Goal: Task Accomplishment & Management: Complete application form

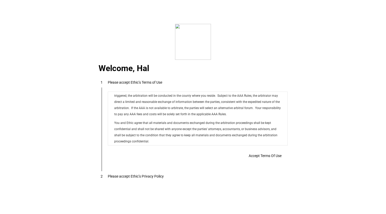
scroll to position [4160, 0]
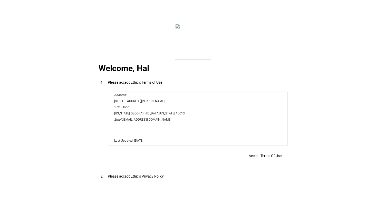
click at [259, 158] on span "Accept Terms Of Use" at bounding box center [265, 156] width 33 height 4
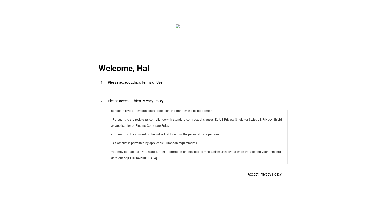
scroll to position [1829, 0]
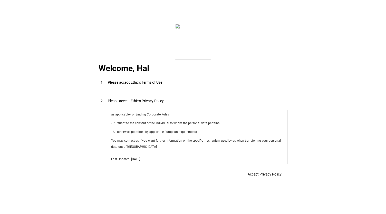
click at [260, 176] on span "Accept Privacy Policy" at bounding box center [265, 174] width 34 height 4
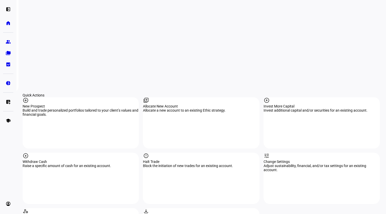
scroll to position [455, 0]
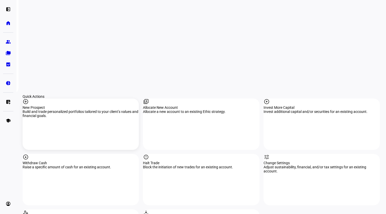
click at [54, 106] on div "New Prospect" at bounding box center [81, 108] width 116 height 4
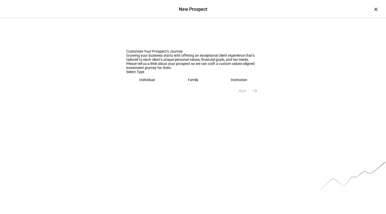
click at [194, 82] on div "Family" at bounding box center [193, 80] width 11 height 4
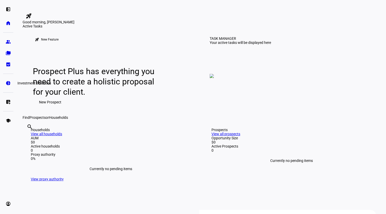
click at [7, 82] on eth-mat-symbol "pie_chart" at bounding box center [8, 83] width 5 height 5
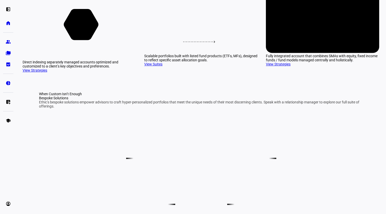
scroll to position [73, 0]
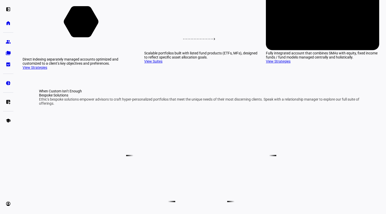
click at [45, 70] on link "View Strategies" at bounding box center [35, 68] width 25 height 4
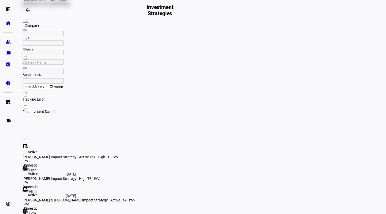
scroll to position [71, 0]
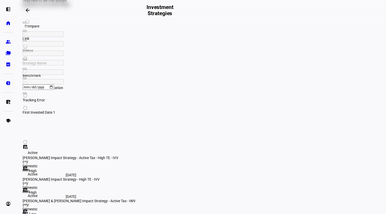
click at [41, 73] on span "Benchmark" at bounding box center [32, 75] width 18 height 4
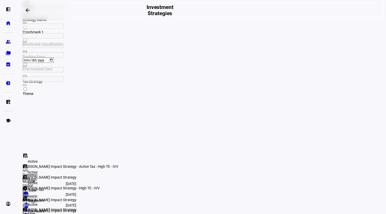
scroll to position [0, 120]
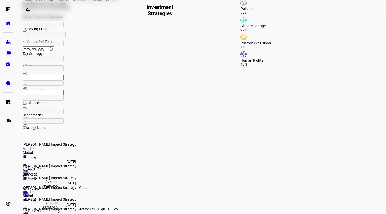
click at [120, 170] on div "Created with Highcharts 9.1.2 Farzana Chawla Impact Strategy" at bounding box center [72, 175] width 98 height 10
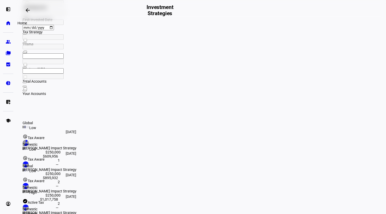
click at [6, 23] on eth-mat-symbol "home" at bounding box center [8, 23] width 5 height 5
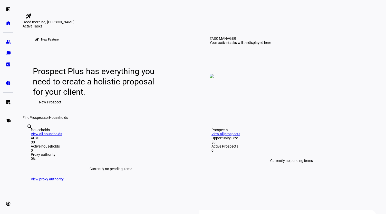
click at [60, 107] on span "New Prospect" at bounding box center [50, 102] width 22 height 10
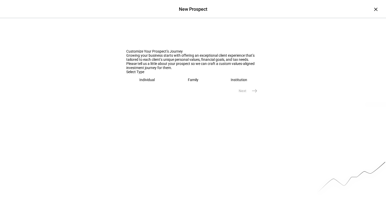
click at [189, 82] on div "Family" at bounding box center [193, 80] width 11 height 4
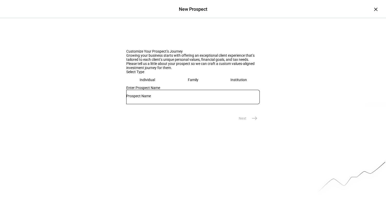
click at [173, 98] on input "text" at bounding box center [193, 96] width 134 height 4
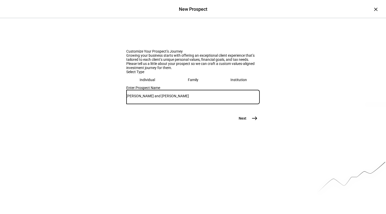
type input "Mark and Jill Spitzer"
click at [255, 122] on mat-icon "east" at bounding box center [255, 118] width 6 height 6
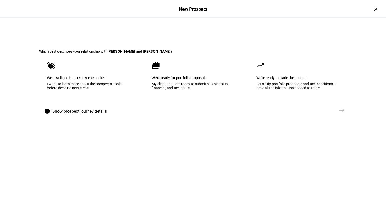
click at [177, 90] on div "My client and I are ready to submit sustainability, financial, and tax inputs" at bounding box center [193, 86] width 83 height 8
click at [319, 113] on span "Create Prospect Profile" at bounding box center [315, 110] width 38 height 5
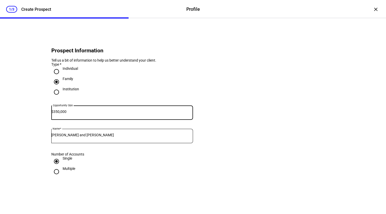
type input "350,000"
click at [285, 188] on eth-form-card "Prospect Information Tell us a bit of information to help us better understand …" at bounding box center [193, 110] width 308 height 159
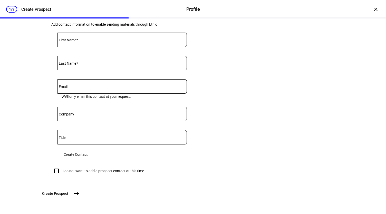
scroll to position [241, 0]
click at [55, 166] on input "I do not want to add a prospect contact at this time" at bounding box center [56, 171] width 10 height 10
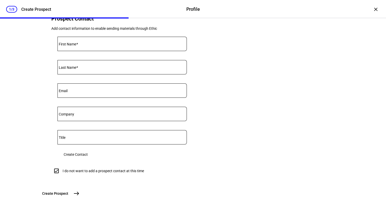
scroll to position [225, 0]
click at [170, 150] on div "Create Contact" at bounding box center [122, 155] width 129 height 10
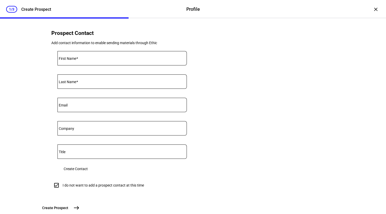
scroll to position [195, 0]
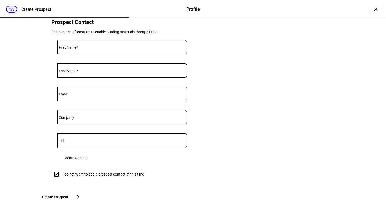
click at [54, 180] on input "I do not want to add a prospect contact at this time" at bounding box center [56, 174] width 10 height 10
checkbox input "false"
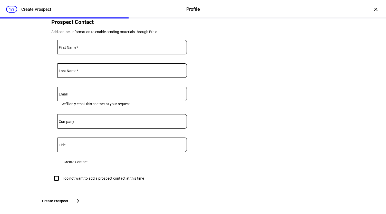
click at [99, 48] on input "First Name" at bounding box center [122, 46] width 129 height 4
type input "Mark"
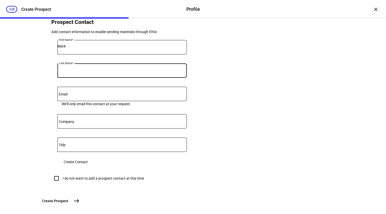
click at [91, 72] on input "Last Name" at bounding box center [122, 70] width 129 height 4
type input "Spitzer"
click at [92, 95] on input "Email" at bounding box center [122, 93] width 129 height 4
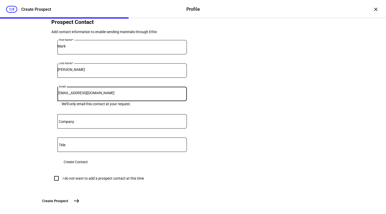
type input "hsmith@beaconpointe.com"
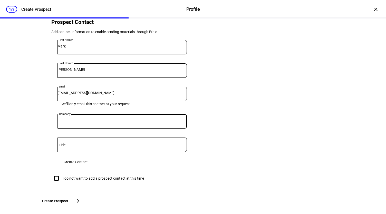
click at [92, 123] on input "Company" at bounding box center [122, 120] width 129 height 4
click at [106, 167] on div "Create Contact" at bounding box center [122, 162] width 129 height 10
click at [88, 167] on span "Create Contact" at bounding box center [76, 162] width 24 height 10
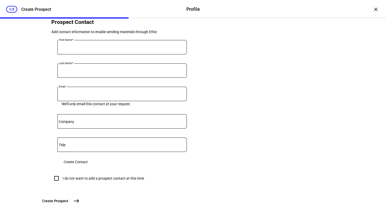
scroll to position [150, 0]
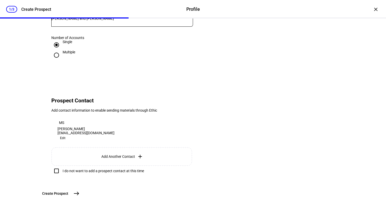
click at [68, 193] on span "Create Prospect" at bounding box center [55, 193] width 26 height 5
click at [66, 135] on span "Edit" at bounding box center [62, 138] width 5 height 6
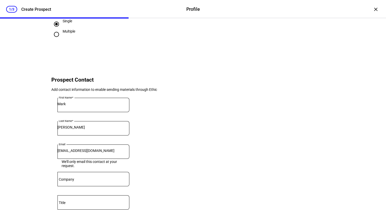
click at [129, 153] on input "hsmith@beaconpointe.com" at bounding box center [94, 151] width 72 height 4
type input "h"
click at [129, 153] on input "Email" at bounding box center [94, 151] width 72 height 4
type input "halsmith31@gmail.com"
click at [255, 127] on eth-form-card "Prospect Contact Add contact information to enable sending materials through Et…" at bounding box center [193, 168] width 308 height 216
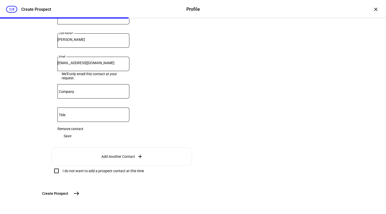
scroll to position [266, 0]
click at [71, 131] on span "Save" at bounding box center [68, 136] width 8 height 10
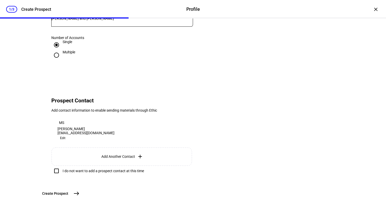
scroll to position [150, 0]
click at [80, 193] on mat-icon "east" at bounding box center [76, 194] width 6 height 6
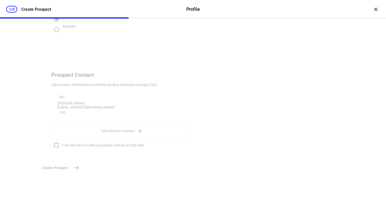
scroll to position [0, 0]
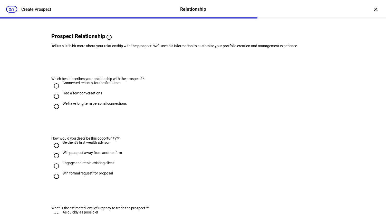
scroll to position [41, 0]
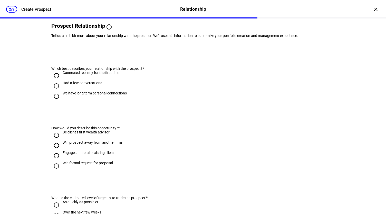
click at [54, 101] on input "We have long term personal connections" at bounding box center [56, 96] width 10 height 10
radio input "true"
click at [55, 161] on input "Engage and retain existing client" at bounding box center [56, 156] width 10 height 10
radio input "true"
click at [355, 128] on div "2/3 Create Prospect Relationship Relationship Create Prospect × Prospect "Mark …" at bounding box center [193, 107] width 386 height 214
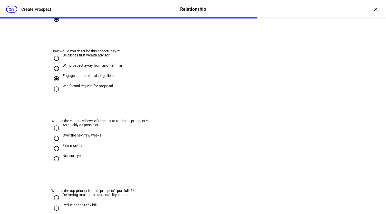
scroll to position [175, 0]
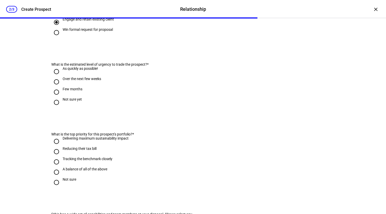
click at [55, 87] on input "Over the next few weeks" at bounding box center [56, 82] width 10 height 10
radio input "true"
click at [53, 167] on input "Tracking the benchmark closely" at bounding box center [56, 162] width 10 height 10
radio input "true"
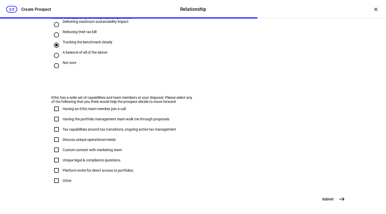
scroll to position [293, 0]
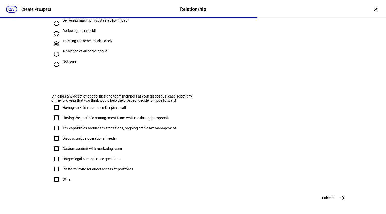
click at [56, 185] on input "Other" at bounding box center [56, 179] width 10 height 10
checkbox input "true"
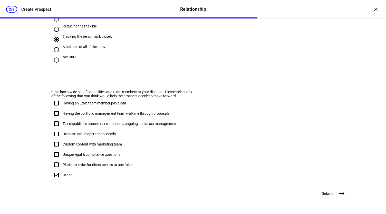
click at [343, 194] on mat-icon "east" at bounding box center [342, 194] width 6 height 6
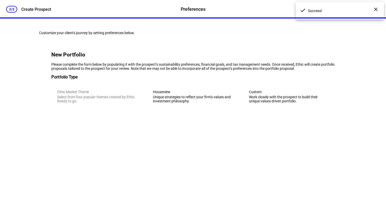
scroll to position [0, 0]
click at [198, 103] on div "Unique strategies to reflect your firm’s values and investment philosophy." at bounding box center [193, 99] width 80 height 8
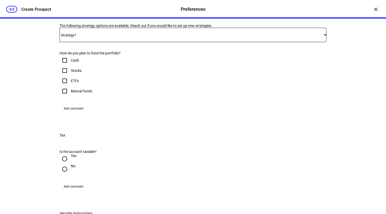
scroll to position [110, 0]
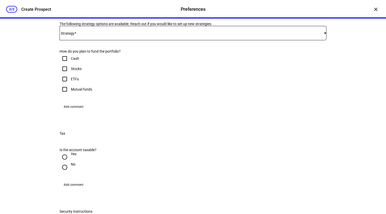
click at [324, 34] on div at bounding box center [325, 32] width 3 height 1
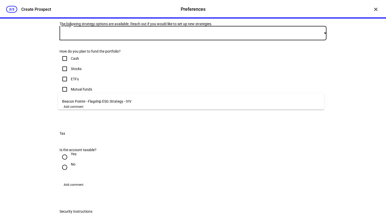
click at [118, 101] on span "Beacon Pointe - Flagship ESG Strategy - IVV" at bounding box center [96, 101] width 69 height 4
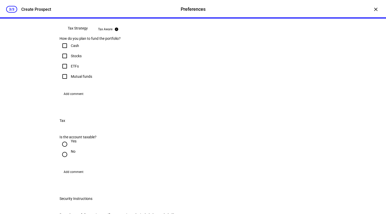
scroll to position [196, 0]
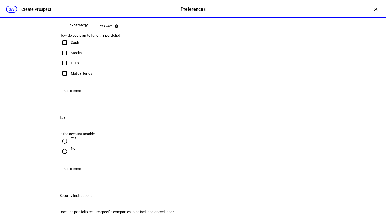
click at [64, 58] on input "Stocks" at bounding box center [65, 53] width 10 height 10
checkbox input "true"
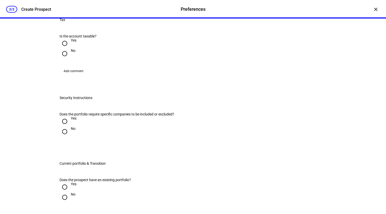
scroll to position [302, 0]
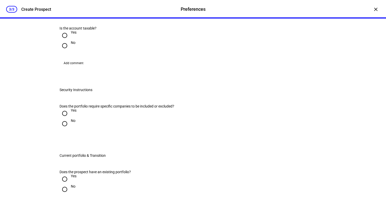
click at [62, 41] on input "Yes" at bounding box center [65, 35] width 10 height 10
radio input "true"
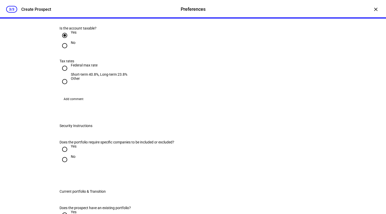
click at [62, 41] on input "Yes" at bounding box center [65, 35] width 10 height 10
click at [62, 87] on input "Other" at bounding box center [65, 82] width 10 height 10
radio input "true"
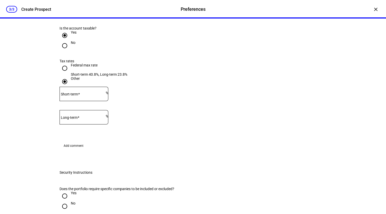
click at [63, 73] on input "Federal max rate Short-term 40.8%, Long-term 23.8%" at bounding box center [65, 68] width 10 height 10
radio input "true"
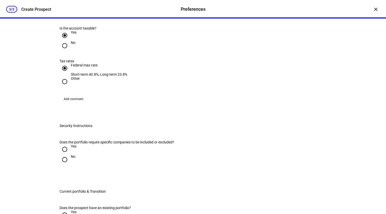
click at [63, 51] on input "No" at bounding box center [65, 46] width 10 height 10
radio input "true"
click at [63, 51] on input "No" at bounding box center [65, 46] width 10 height 10
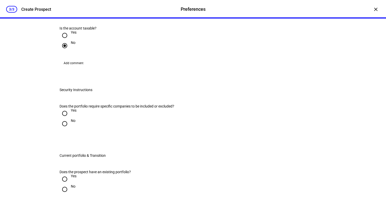
click at [63, 51] on input "No" at bounding box center [65, 46] width 10 height 10
click at [77, 67] on span "Add comment" at bounding box center [74, 63] width 20 height 8
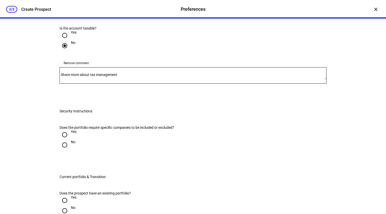
click at [110, 77] on mat-label "Share more about tax management" at bounding box center [89, 75] width 57 height 4
click at [110, 80] on textarea "Share more about tax management" at bounding box center [193, 75] width 267 height 8
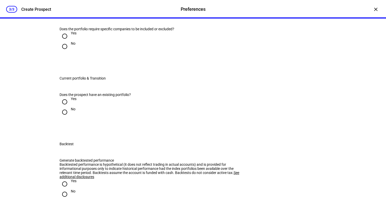
scroll to position [401, 0]
type textarea "charitable remainder trust"
click at [65, 51] on input "No" at bounding box center [65, 46] width 10 height 10
radio input "true"
click at [65, 106] on input "Yes" at bounding box center [65, 101] width 10 height 10
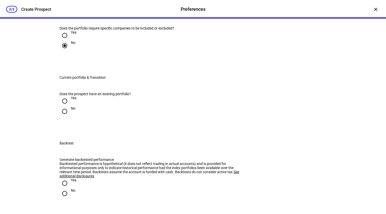
radio input "true"
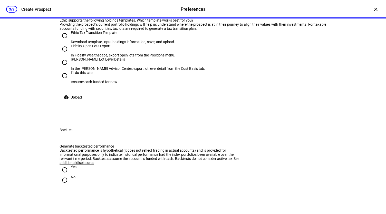
scroll to position [541, 0]
click at [63, 5] on input "No" at bounding box center [65, 0] width 10 height 10
radio input "true"
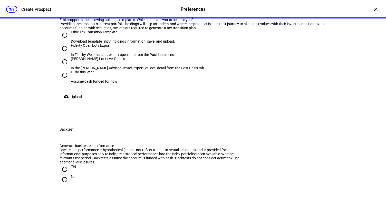
click at [60, 0] on input "No" at bounding box center [65, 0] width 10 height 10
radio input "true"
click at [261, 57] on div "Fidelity Open Lots Export In Fidelity Wealthscape, export open lots from the Po…" at bounding box center [193, 49] width 267 height 13
click at [62, 54] on input "Fidelity Open Lots Export In Fidelity Wealthscape, export open lots from the Po…" at bounding box center [65, 48] width 10 height 10
radio input "true"
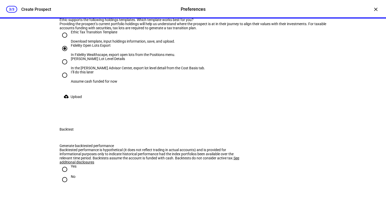
click at [62, 54] on input "Fidelity Open Lots Export In Fidelity Wealthscape, export open lots from the Po…" at bounding box center [65, 48] width 10 height 10
click at [77, 102] on span "Upload" at bounding box center [76, 97] width 11 height 10
click at [72, 102] on span "Upload" at bounding box center [76, 97] width 11 height 10
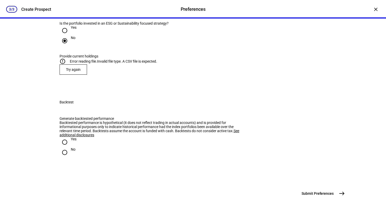
click at [69, 72] on span "Try again" at bounding box center [73, 70] width 15 height 4
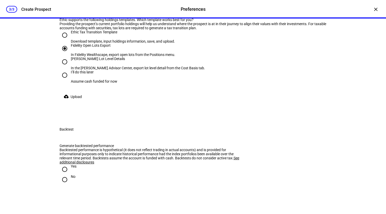
click at [77, 102] on span "Upload" at bounding box center [76, 97] width 11 height 10
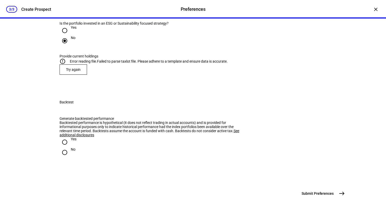
click at [71, 72] on span "Try again" at bounding box center [73, 70] width 15 height 4
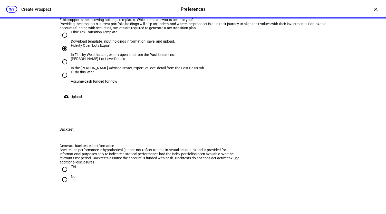
click at [78, 102] on span "Upload" at bounding box center [76, 97] width 11 height 10
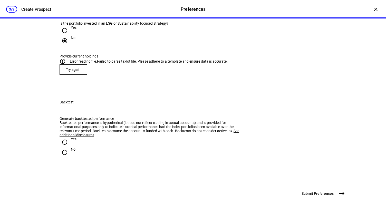
click at [72, 72] on span "Try again" at bounding box center [73, 70] width 15 height 4
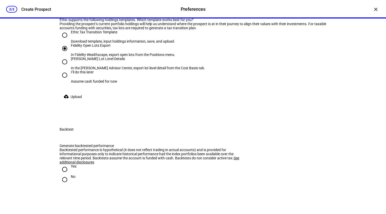
click at [72, 102] on span "Upload" at bounding box center [76, 97] width 11 height 10
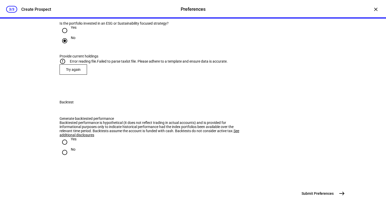
scroll to position [551, 0]
click at [57, 88] on div "Does the prospect have an existing portfolio? Yes No Is the portfolio invested …" at bounding box center [193, 36] width 284 height 101
click at [69, 72] on span "Try again" at bounding box center [73, 70] width 15 height 4
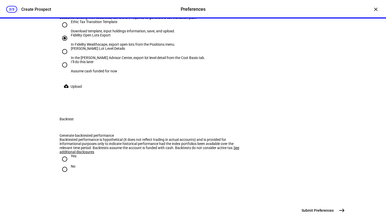
click at [126, 20] on div "Providing the prospect’s current portfolio holdings will help us understand whe…" at bounding box center [193, 16] width 267 height 8
click at [66, 89] on mat-icon "cloud_upload" at bounding box center [66, 86] width 5 height 5
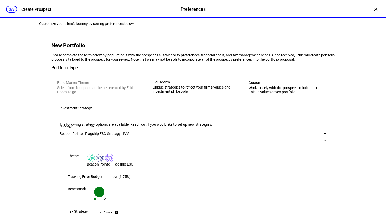
scroll to position [12, 0]
